Goal: Find specific page/section: Find specific page/section

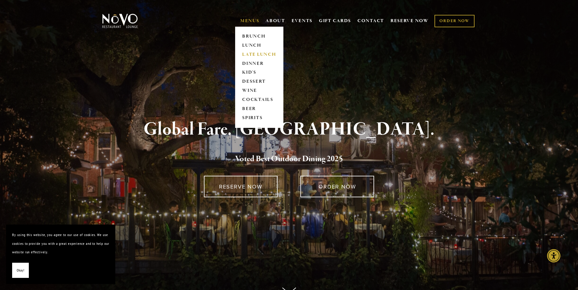
click at [257, 56] on link "LATE LUNCH" at bounding box center [259, 54] width 38 height 9
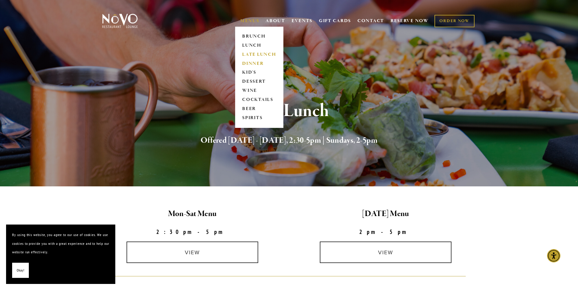
click at [256, 64] on link "DINNER" at bounding box center [259, 63] width 38 height 9
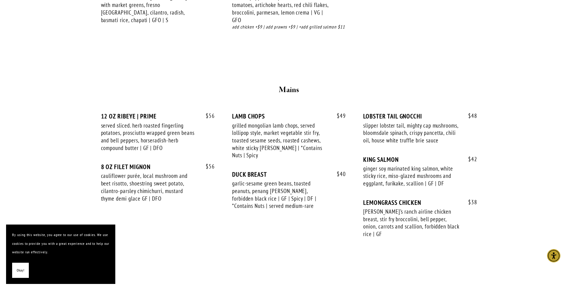
scroll to position [971, 0]
